Goal: Transaction & Acquisition: Subscribe to service/newsletter

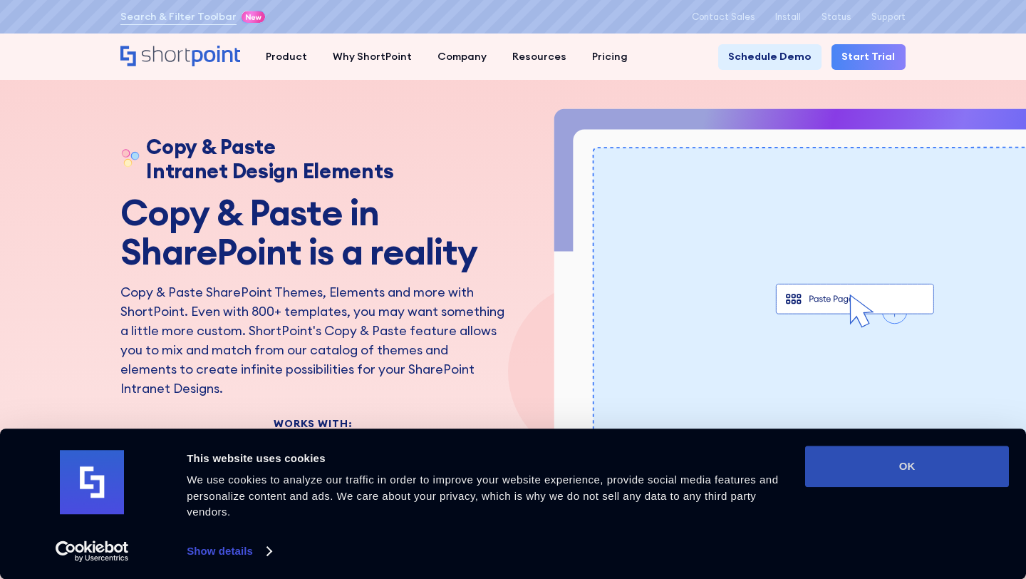
click at [919, 467] on button "OK" at bounding box center [907, 465] width 204 height 41
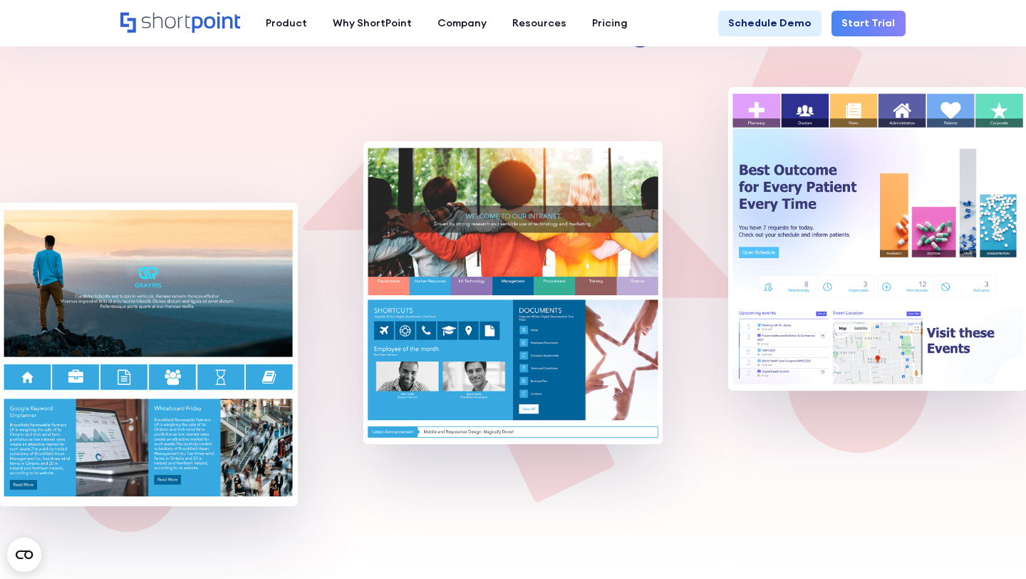
scroll to position [667, 0]
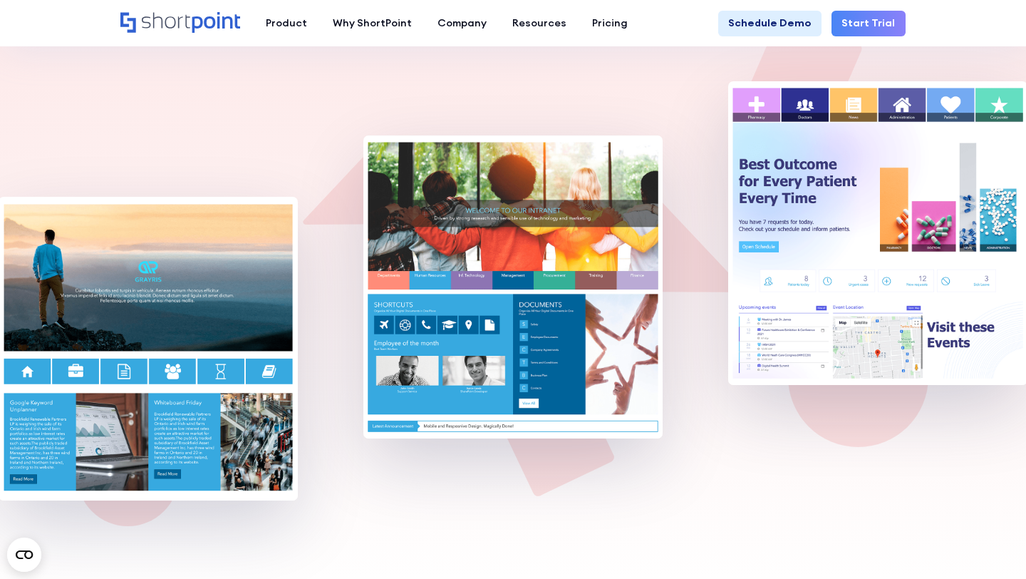
click at [189, 287] on img at bounding box center [148, 348] width 299 height 303
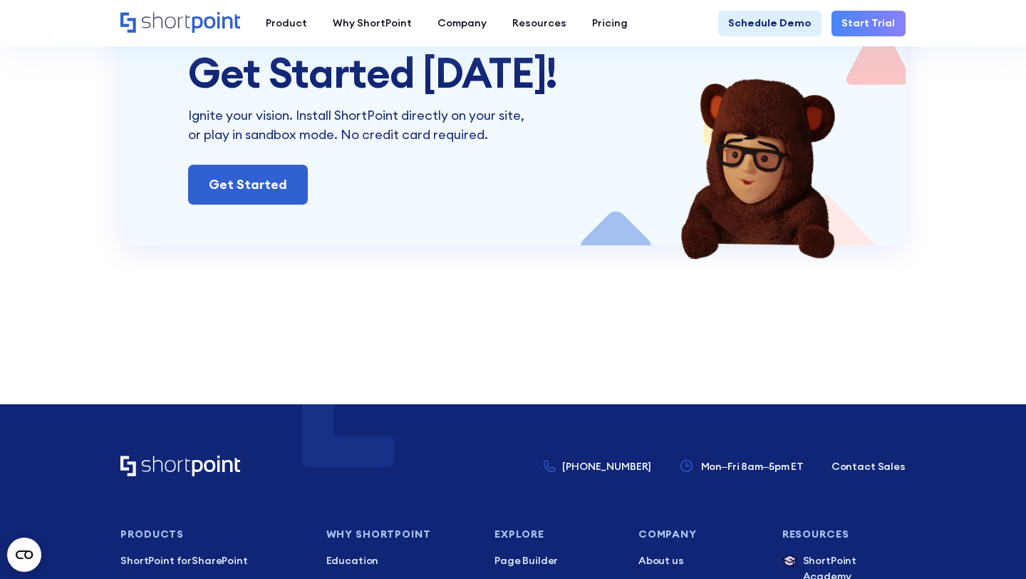
scroll to position [4929, 0]
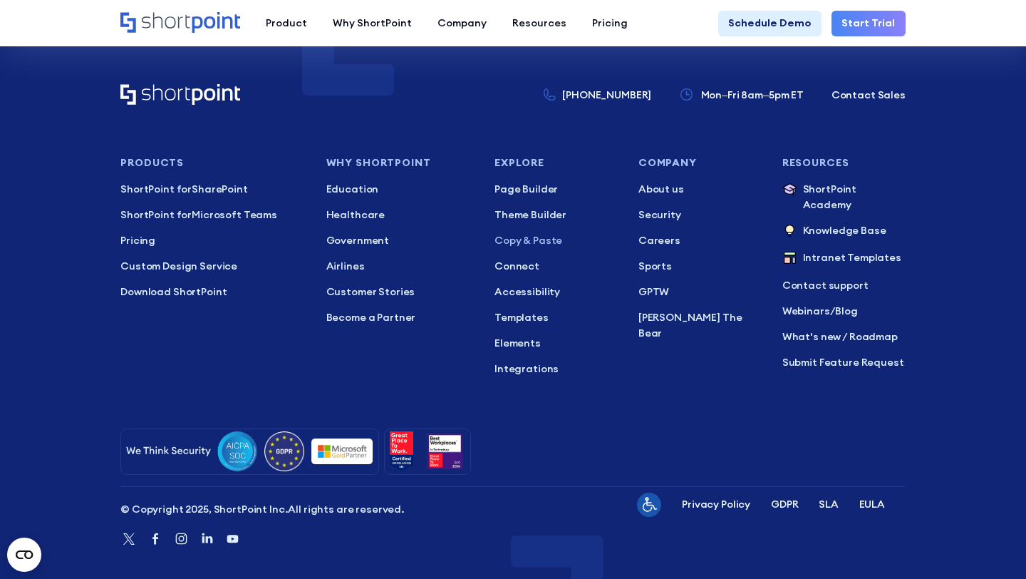
click at [863, 35] on link "Start Trial" at bounding box center [869, 24] width 74 height 26
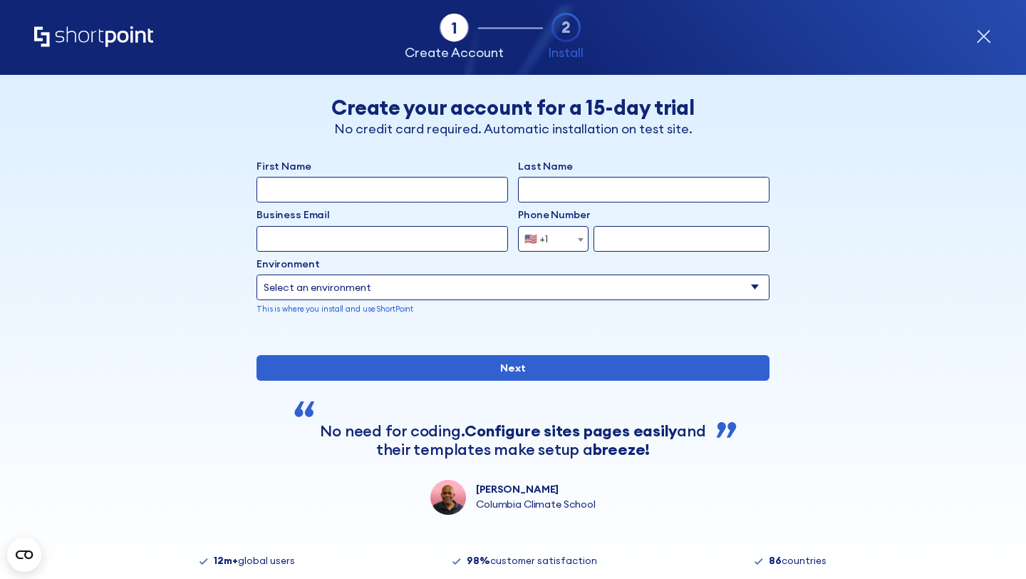
click at [410, 193] on input "First Name" at bounding box center [383, 190] width 252 height 26
type input "Tigist"
click at [547, 182] on input "Last Name" at bounding box center [644, 190] width 252 height 26
type input "Maxson"
click at [424, 242] on input "Business Email" at bounding box center [383, 239] width 252 height 26
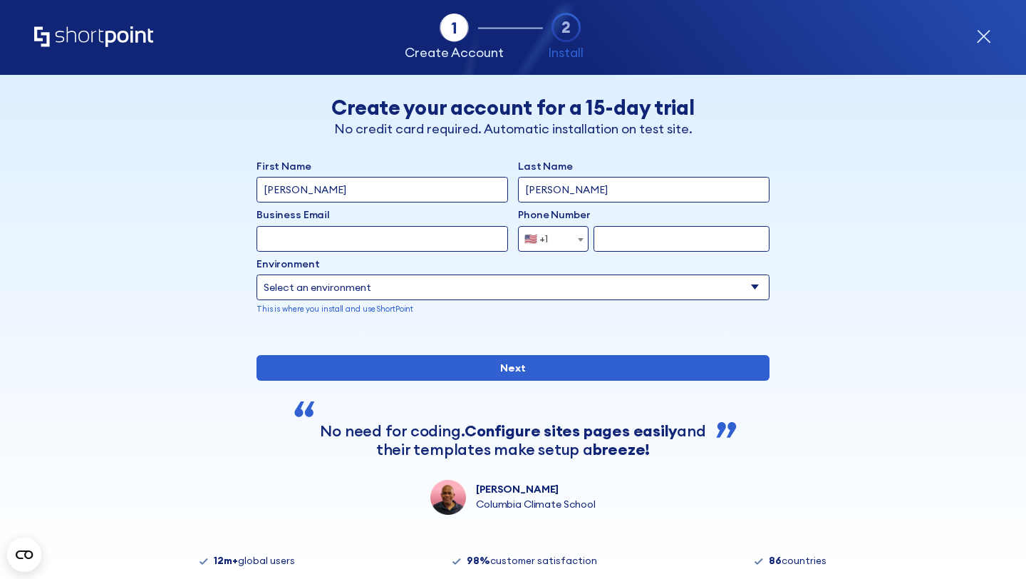
type input "tmaxson@financialdesigns.com"
click at [541, 258] on label "Environment" at bounding box center [513, 265] width 513 height 16
click at [541, 274] on select "Select an environment Microsoft 365 SharePoint Online SharePoint Subscription E…" at bounding box center [513, 287] width 513 height 26
click at [489, 238] on input "tmaxson@financialdesigns.com" at bounding box center [383, 239] width 252 height 26
click at [492, 239] on input "tmaxson@financialdesigns.com" at bounding box center [383, 239] width 252 height 26
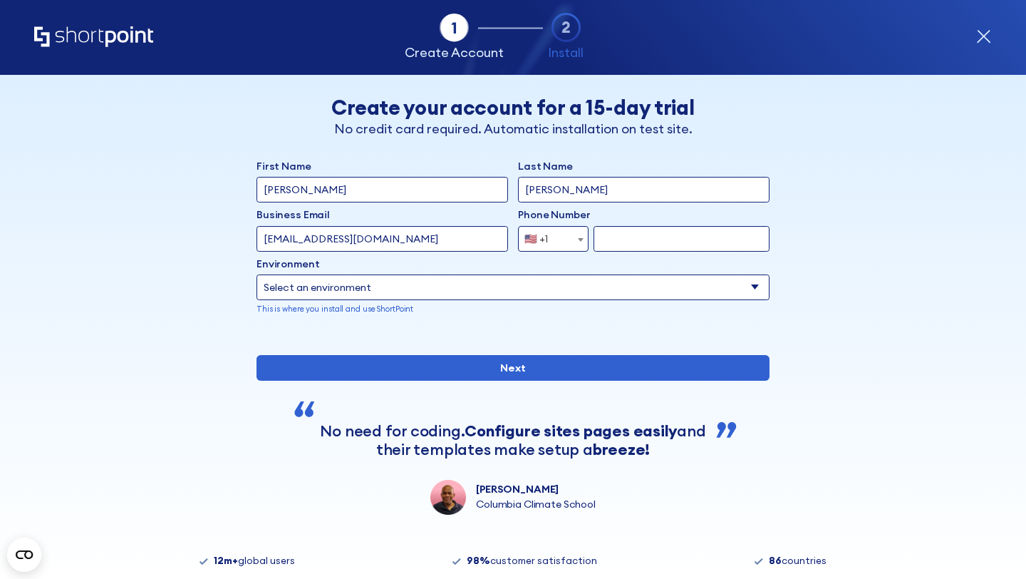
click at [492, 239] on input "tmaxson@financialdesigns.com" at bounding box center [383, 239] width 252 height 26
click at [438, 243] on input "Business Email" at bounding box center [383, 239] width 252 height 26
type input "tigistmaxson13@gmail.com"
click at [527, 265] on label "Environment" at bounding box center [513, 265] width 513 height 16
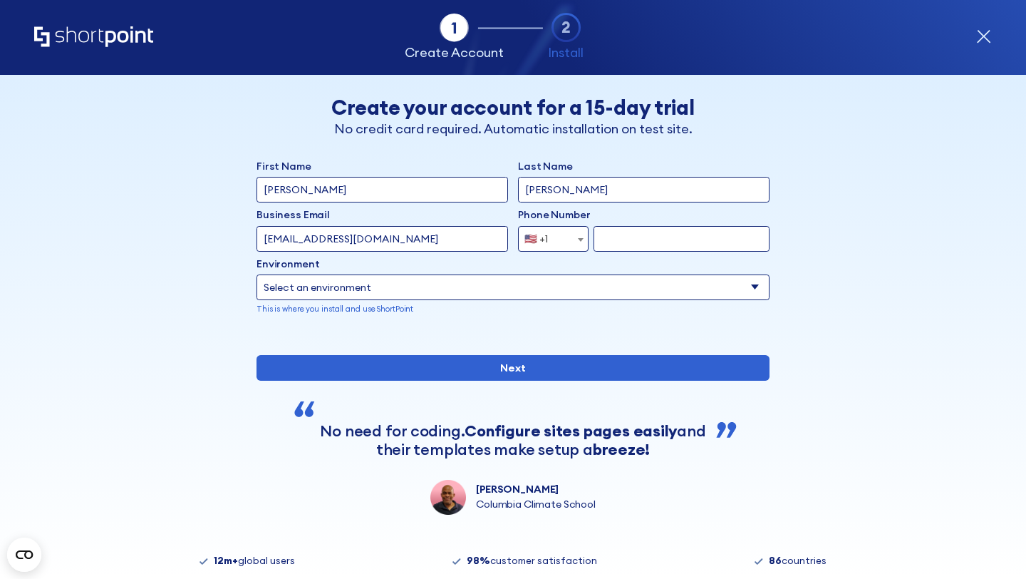
click at [527, 274] on select "Select an environment Microsoft 365 SharePoint Online SharePoint Subscription E…" at bounding box center [513, 287] width 513 height 26
click at [624, 244] on input "form" at bounding box center [682, 239] width 176 height 26
type input "4345153228"
click at [549, 281] on select "Select an environment Microsoft 365 SharePoint Online SharePoint Subscription E…" at bounding box center [513, 287] width 513 height 26
select select "Microsoft 365"
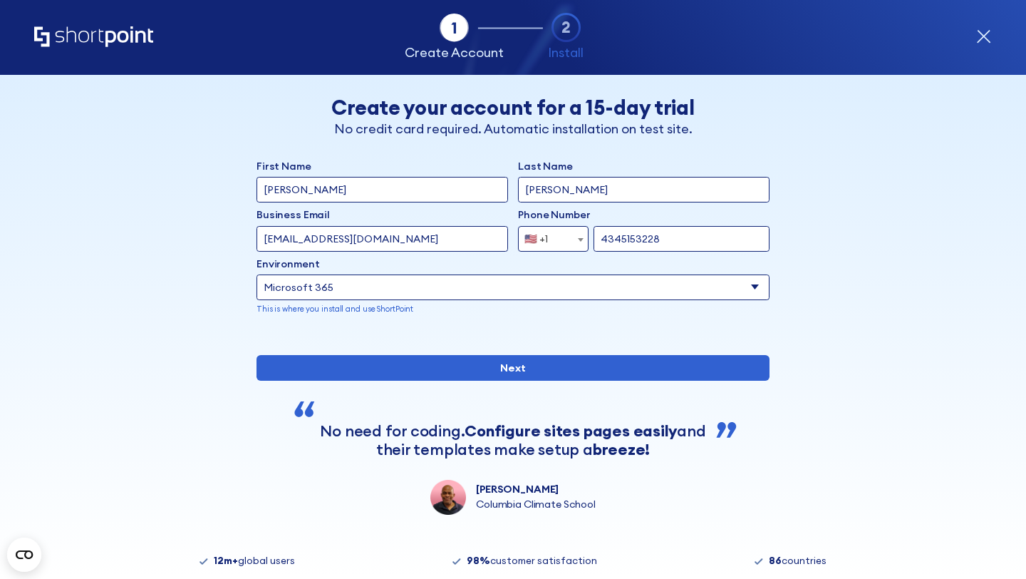
click at [257, 274] on select "Select an environment Microsoft 365 SharePoint Online SharePoint Subscription E…" at bounding box center [513, 287] width 513 height 26
click at [775, 285] on div "Back Back Create your account for a 15-day trial No credit card required. Autom…" at bounding box center [512, 295] width 785 height 440
click at [802, 297] on div "Back Back Create your account for a 15-day trial No credit card required. Autom…" at bounding box center [512, 295] width 785 height 440
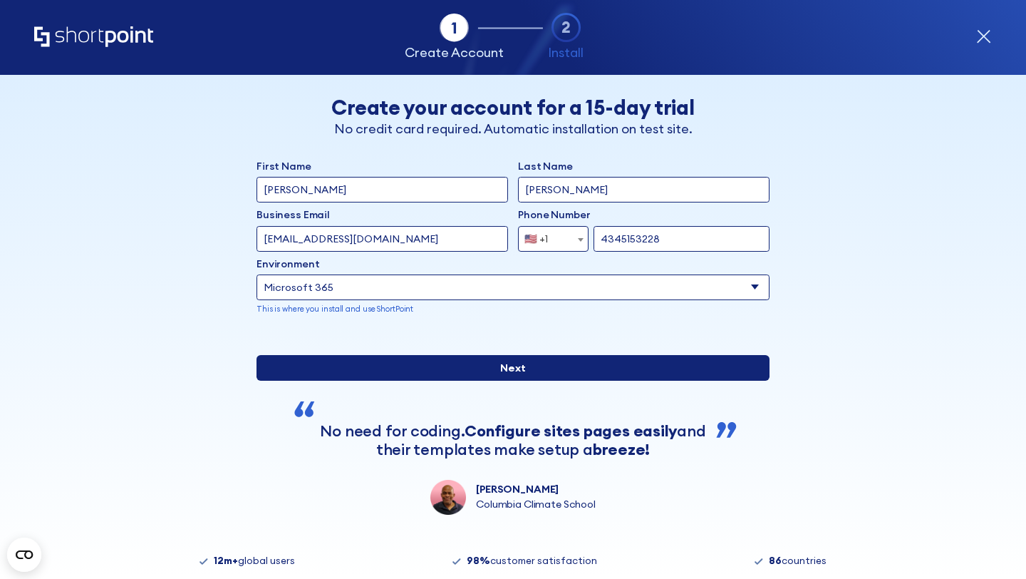
click at [549, 381] on input "Next" at bounding box center [513, 368] width 513 height 26
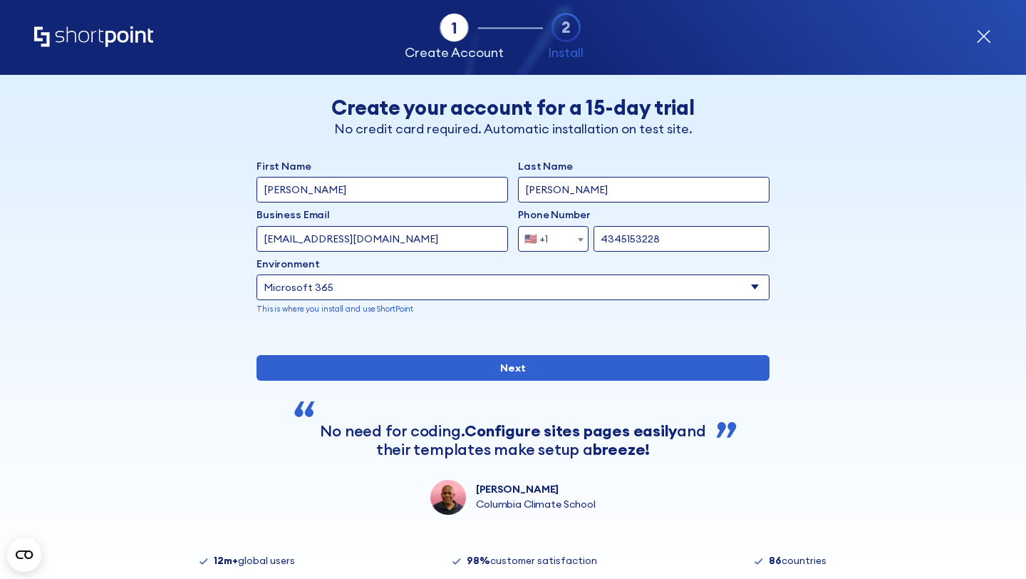
click at [986, 44] on div "form" at bounding box center [984, 37] width 16 height 17
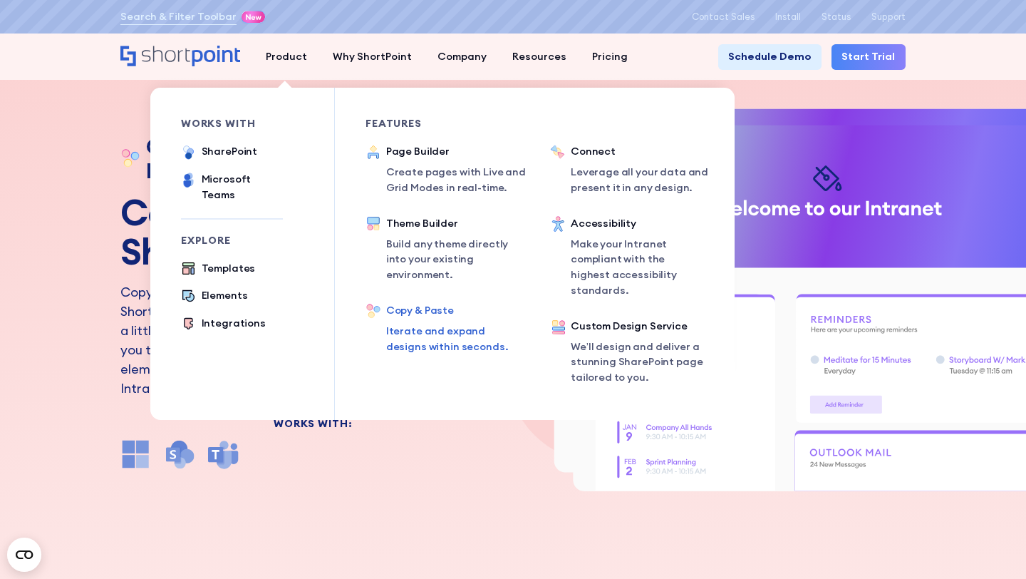
click at [419, 306] on div "Copy & Paste" at bounding box center [452, 311] width 133 height 16
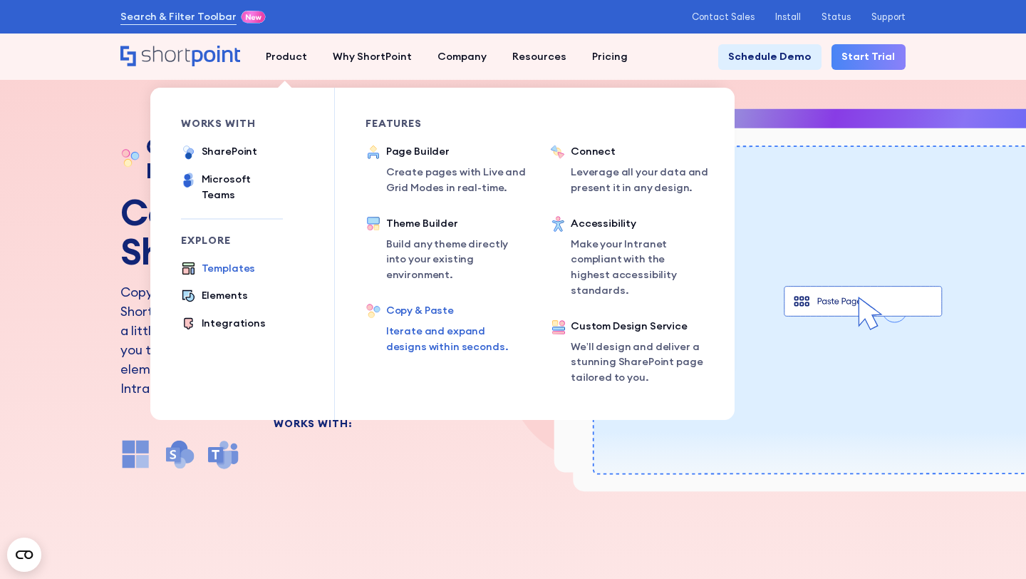
click at [225, 261] on div "Templates" at bounding box center [229, 269] width 54 height 16
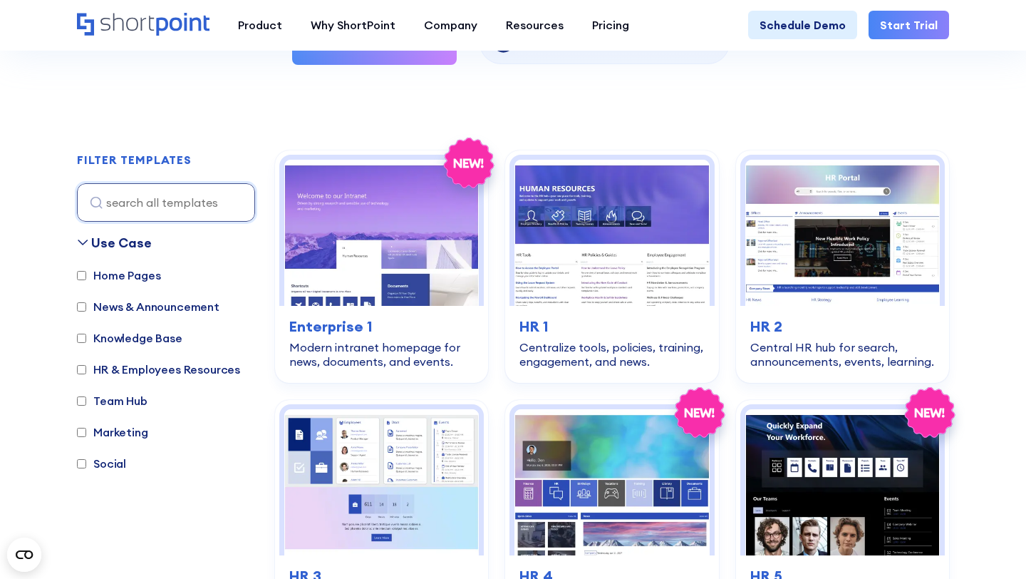
scroll to position [353, 0]
